Goal: Task Accomplishment & Management: Use online tool/utility

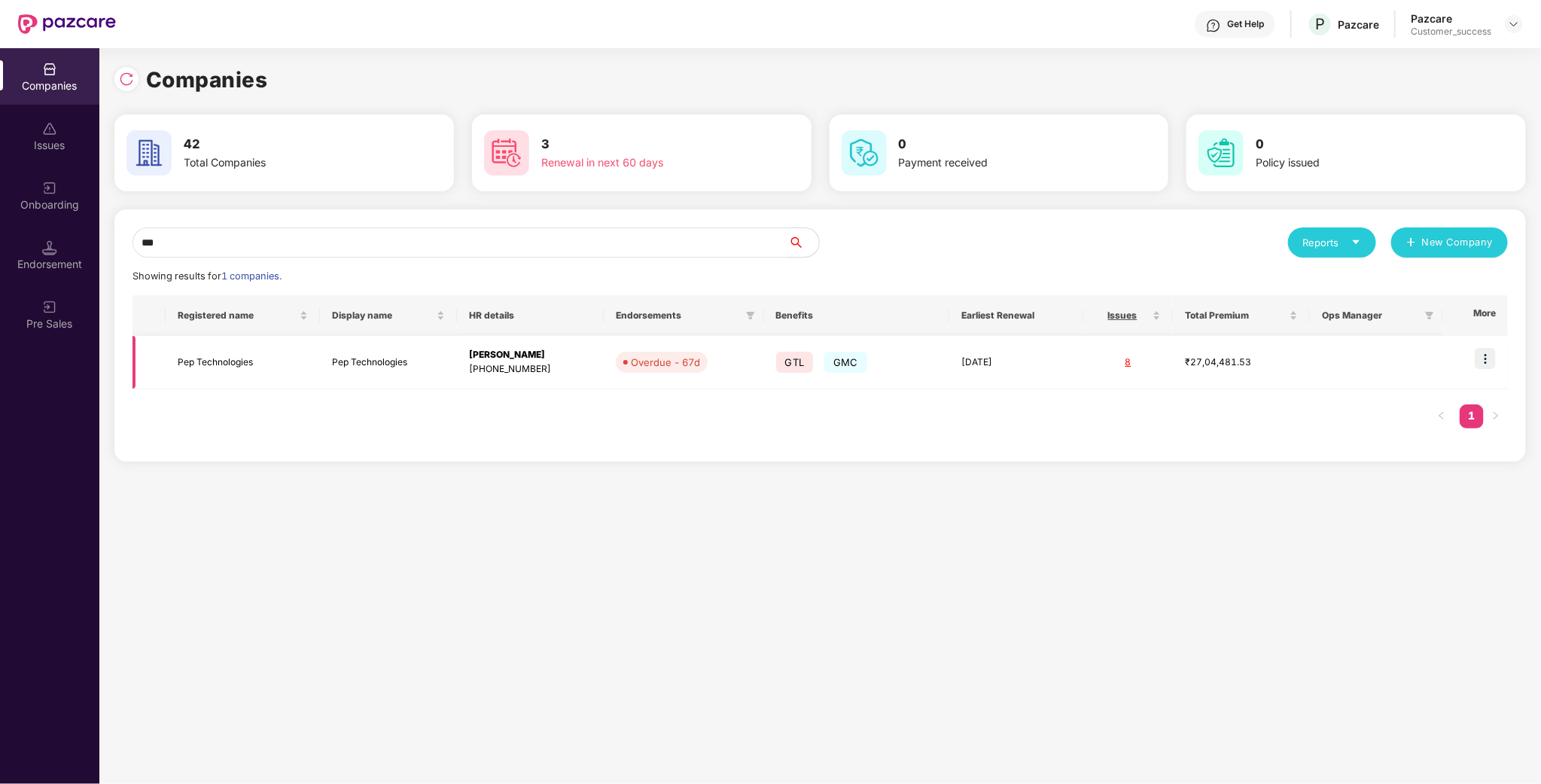
type input "***"
click at [1493, 361] on img at bounding box center [1485, 358] width 21 height 21
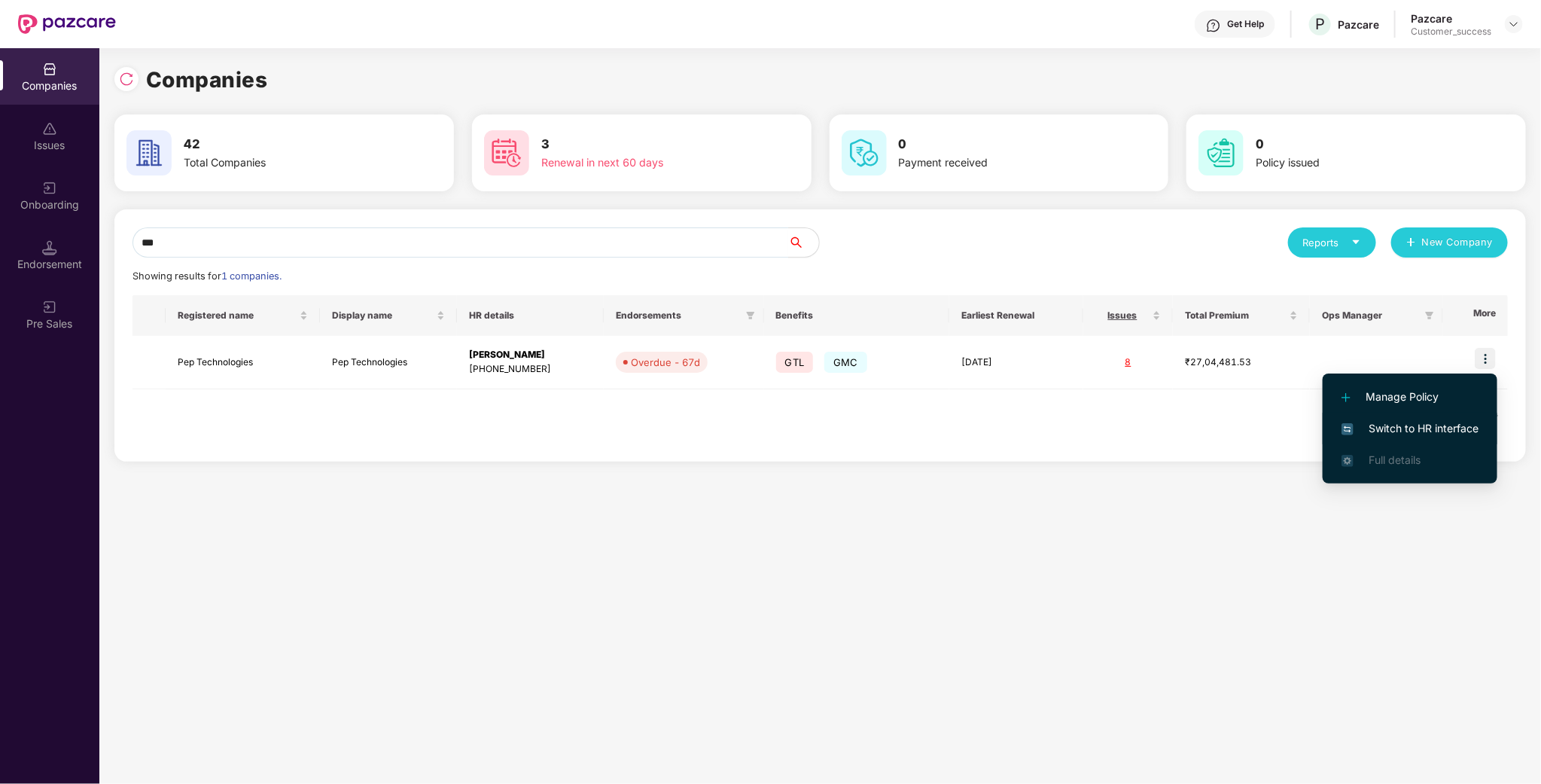
click at [1444, 436] on span "Switch to HR interface" at bounding box center [1410, 428] width 137 height 16
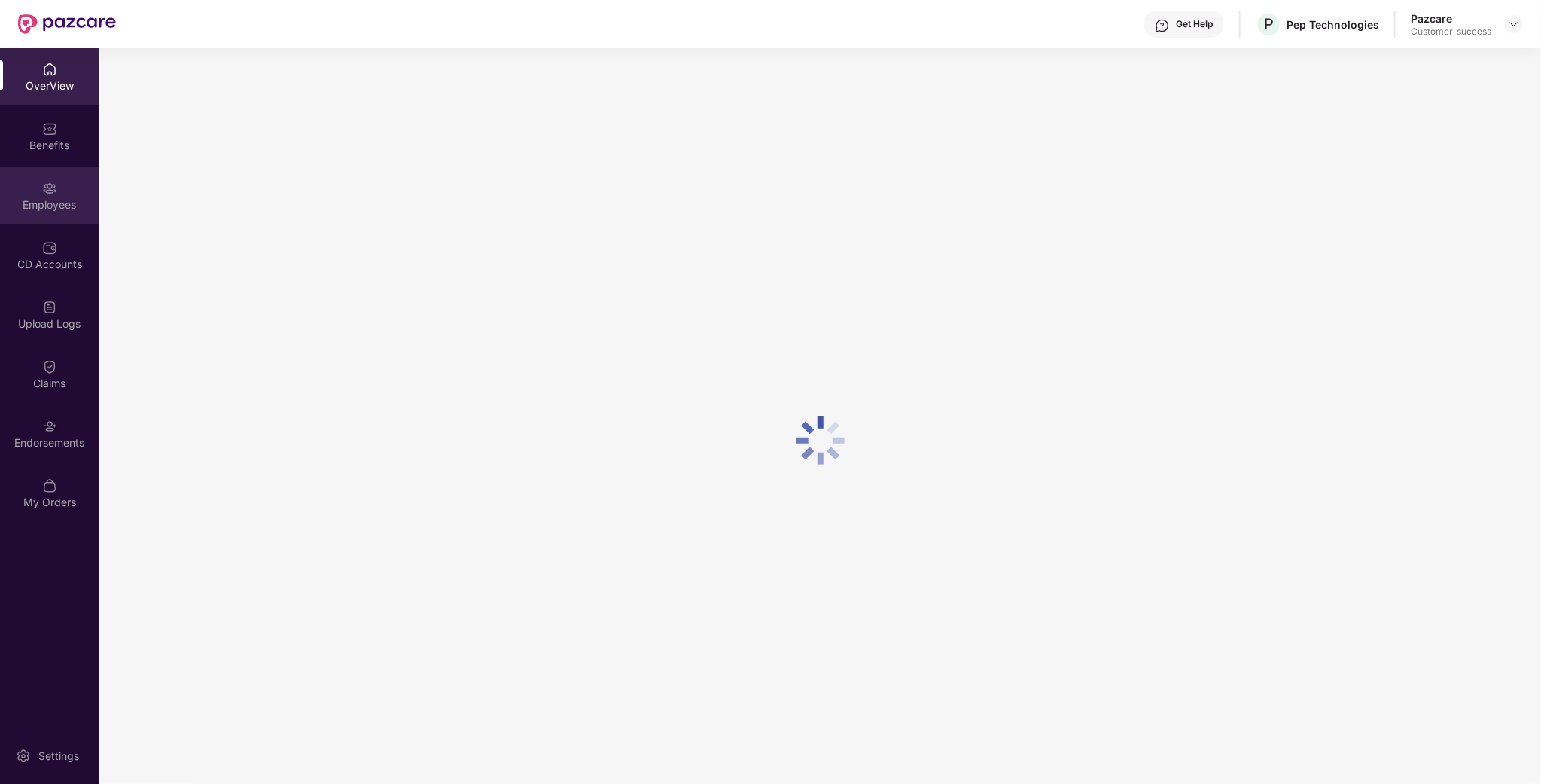
click at [34, 201] on div "Employees" at bounding box center [50, 204] width 100 height 15
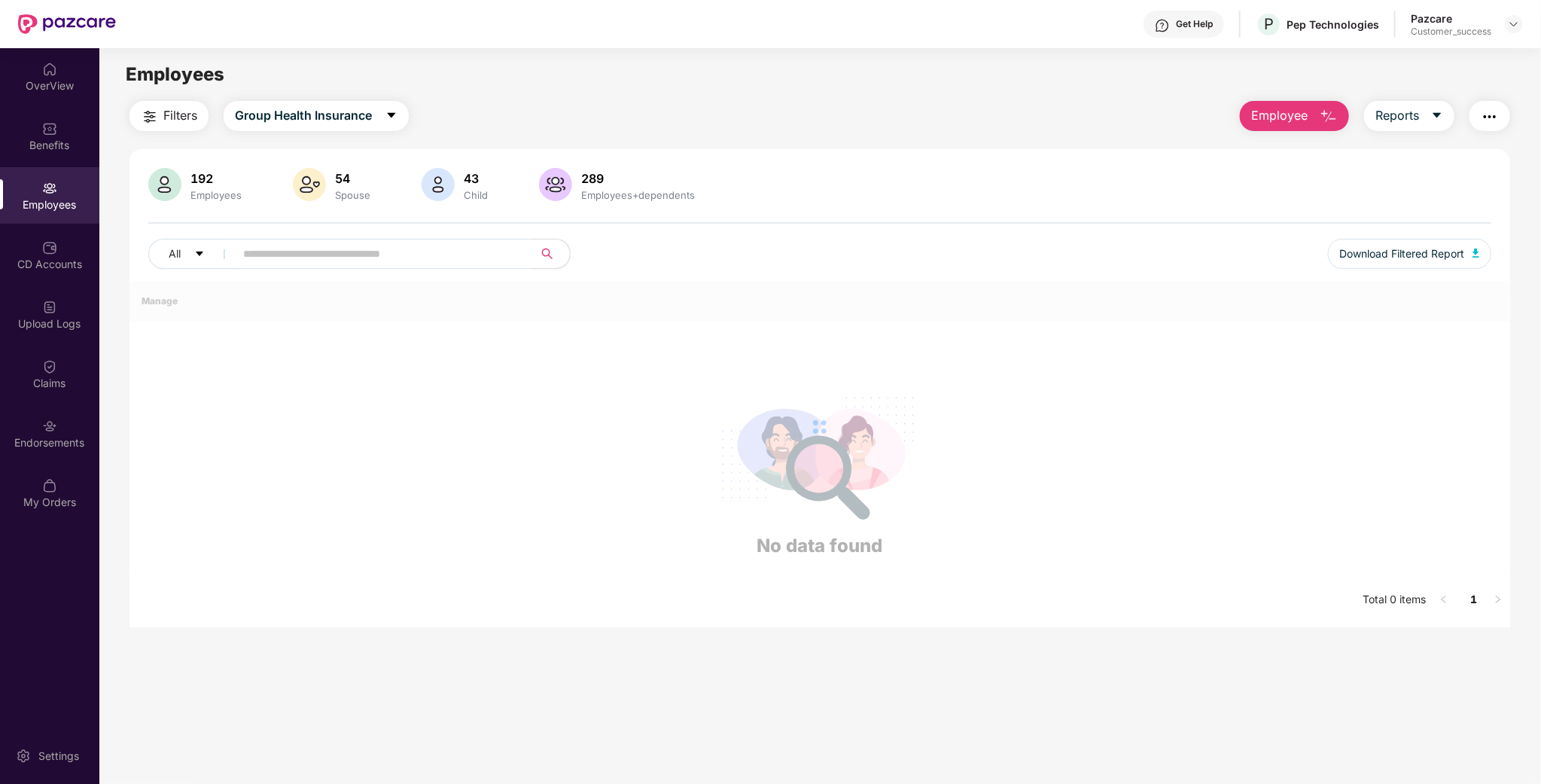
click at [361, 270] on div "All Download Filtered Report" at bounding box center [820, 260] width 1343 height 42
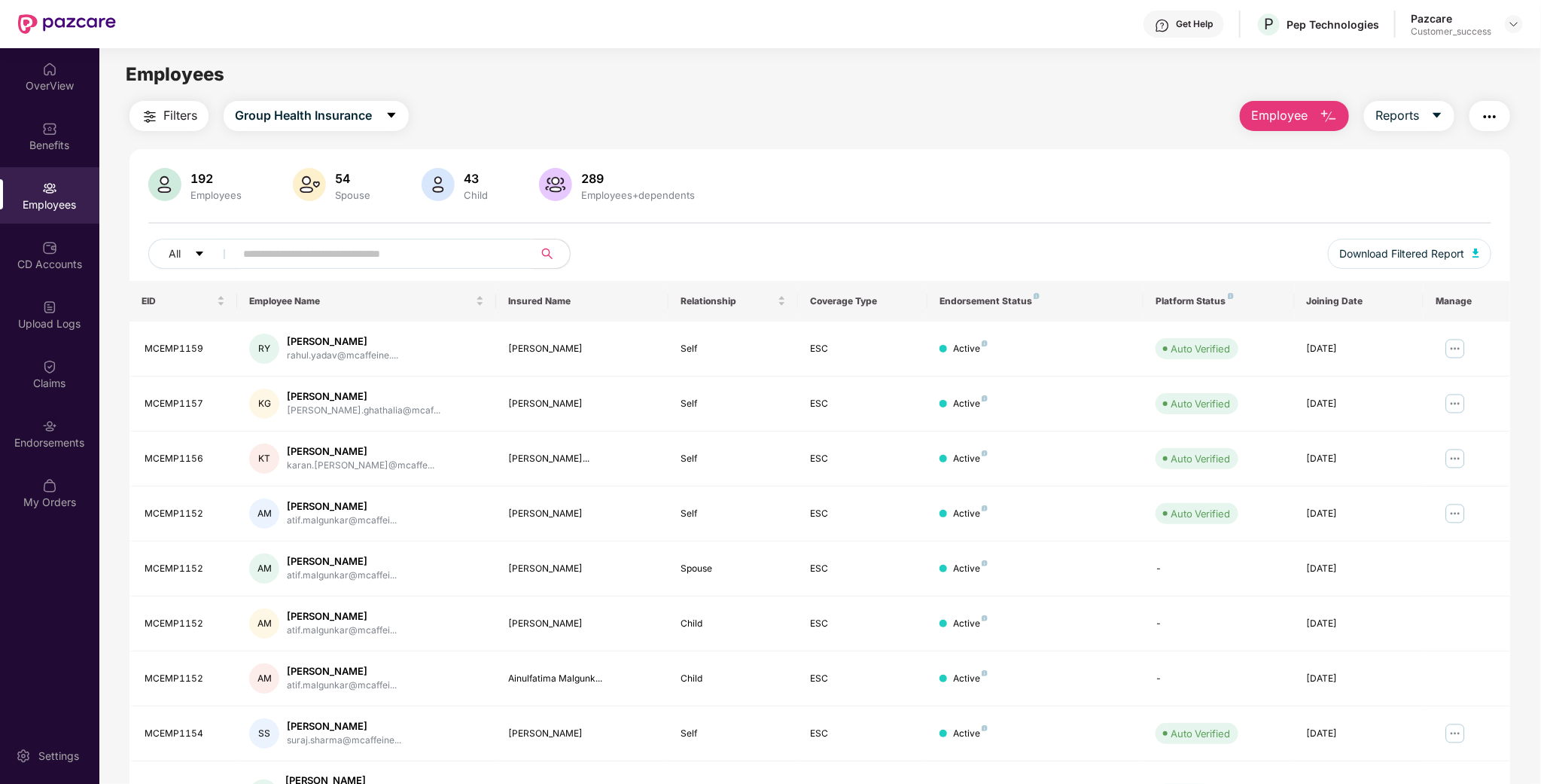
click at [366, 260] on input "text" at bounding box center [378, 253] width 270 height 23
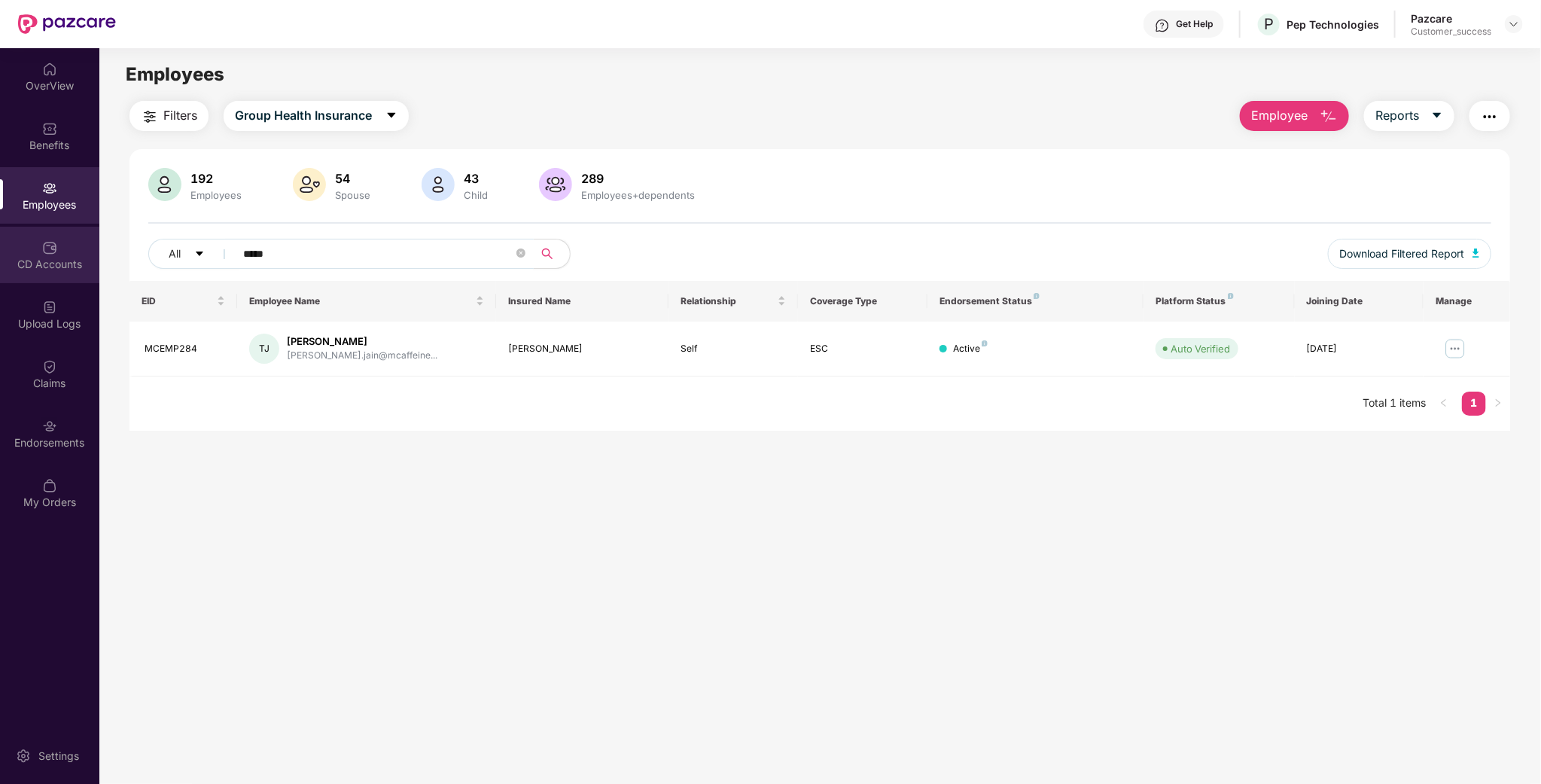
type input "*****"
click at [75, 260] on div "CD Accounts" at bounding box center [50, 264] width 100 height 15
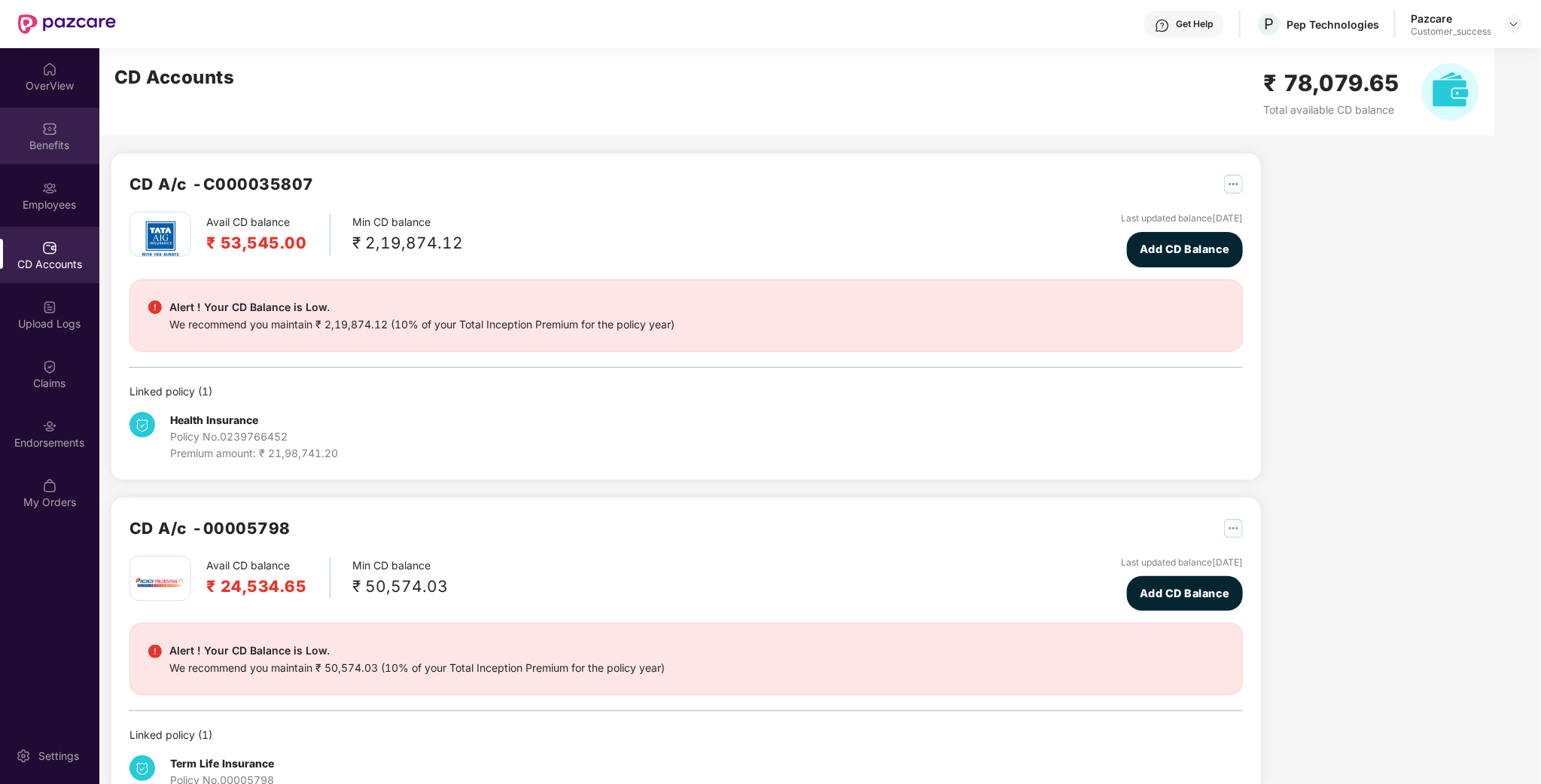
click at [46, 161] on div "Benefits" at bounding box center [50, 136] width 100 height 56
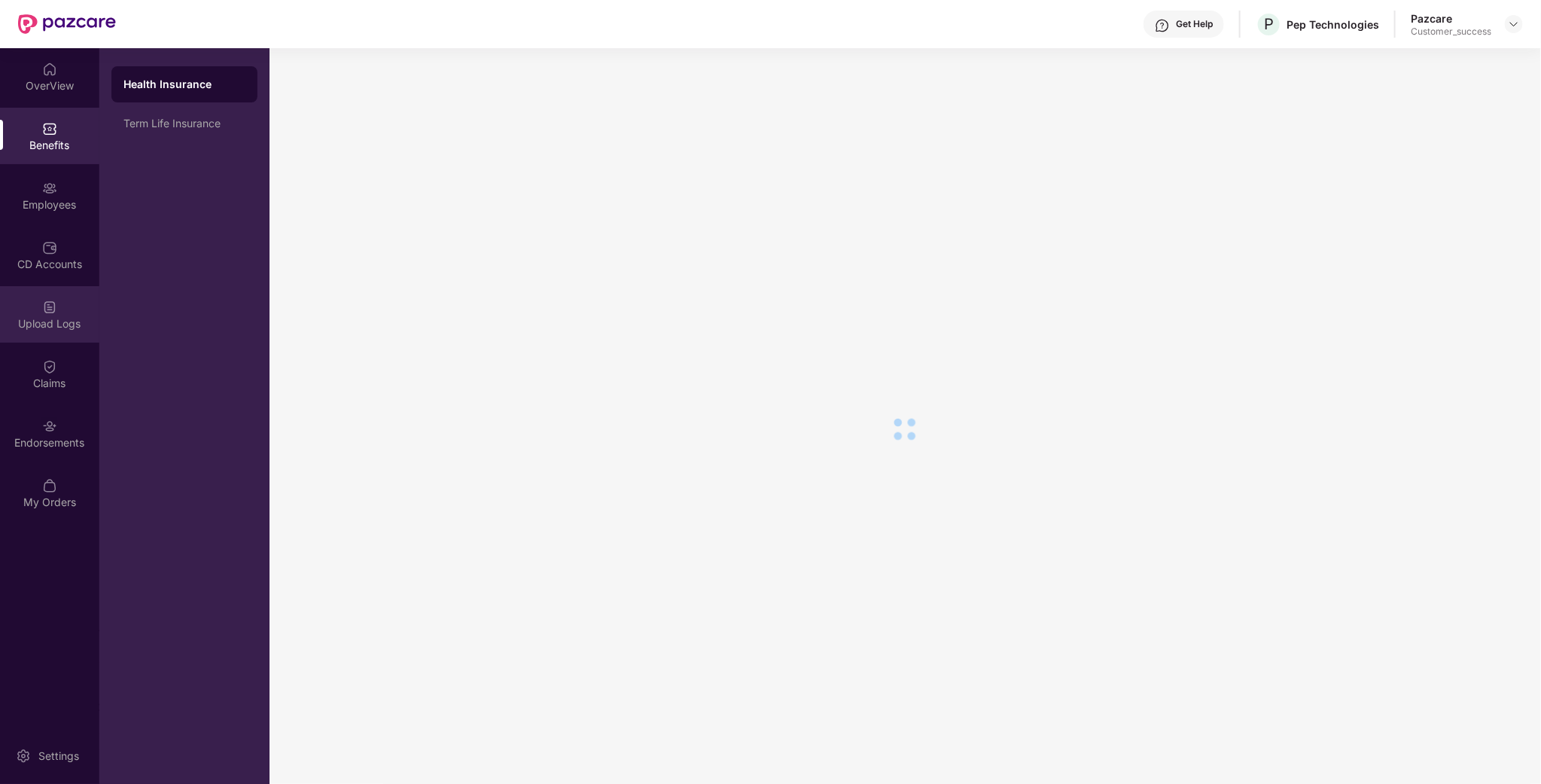
click at [39, 308] on div "Upload Logs" at bounding box center [50, 314] width 100 height 56
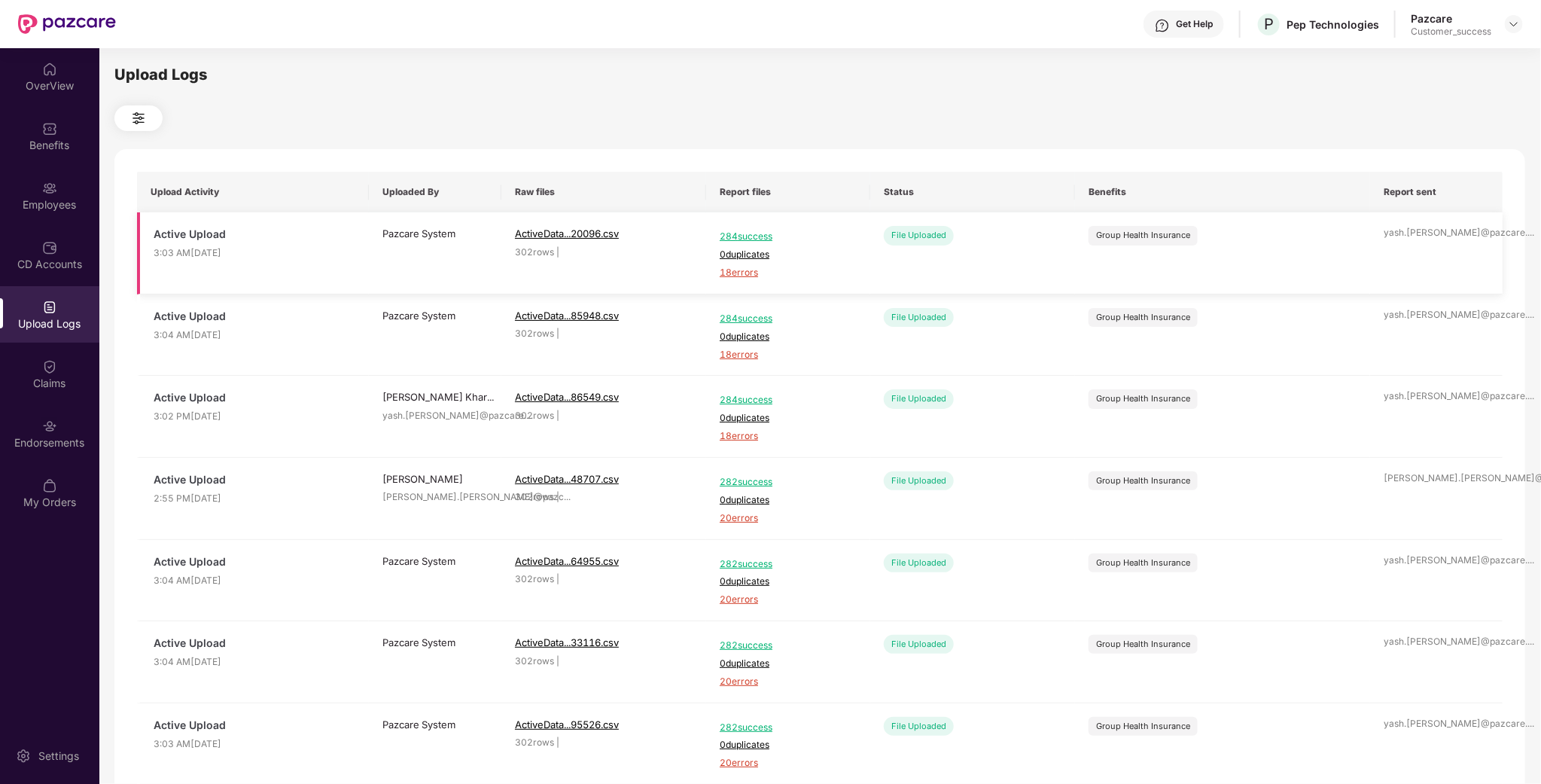
click at [739, 273] on span "18 errors" at bounding box center [788, 273] width 137 height 15
